Goal: Transaction & Acquisition: Obtain resource

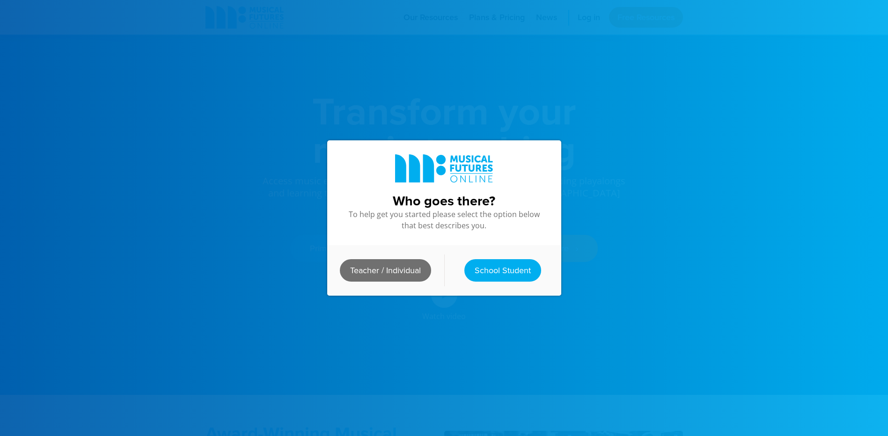
click at [402, 268] on link "Teacher / Individual" at bounding box center [385, 270] width 91 height 22
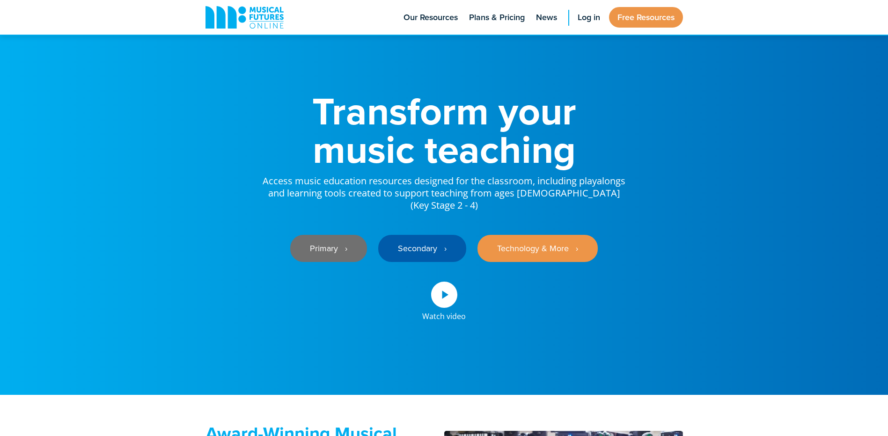
click at [315, 244] on link "Primary ‎‏‏‎ ‎ ›" at bounding box center [328, 248] width 77 height 27
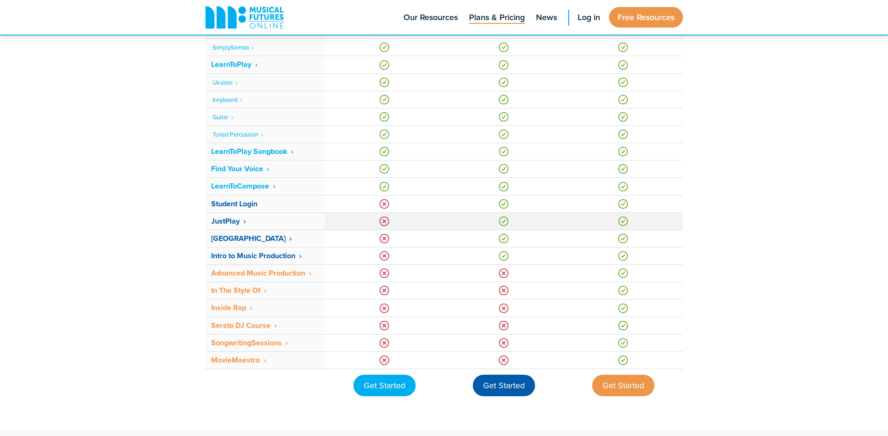
scroll to position [562, 0]
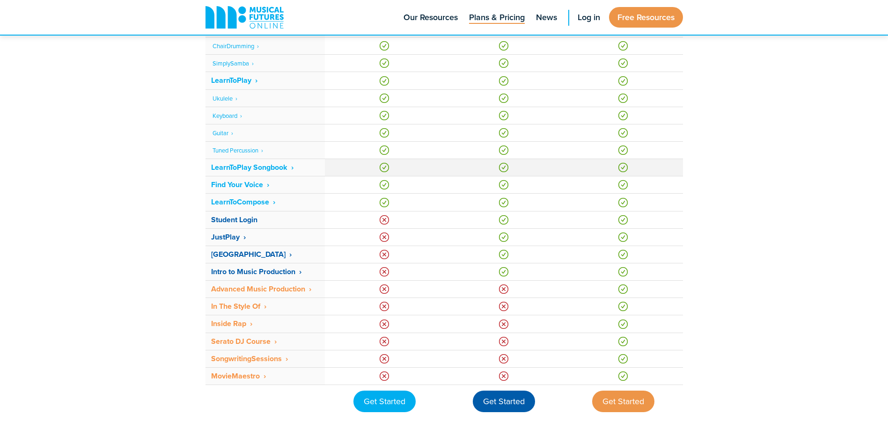
click at [292, 168] on strong "LearnToPlay Songbook ‎ ›" at bounding box center [252, 167] width 82 height 11
